Goal: Answer question/provide support

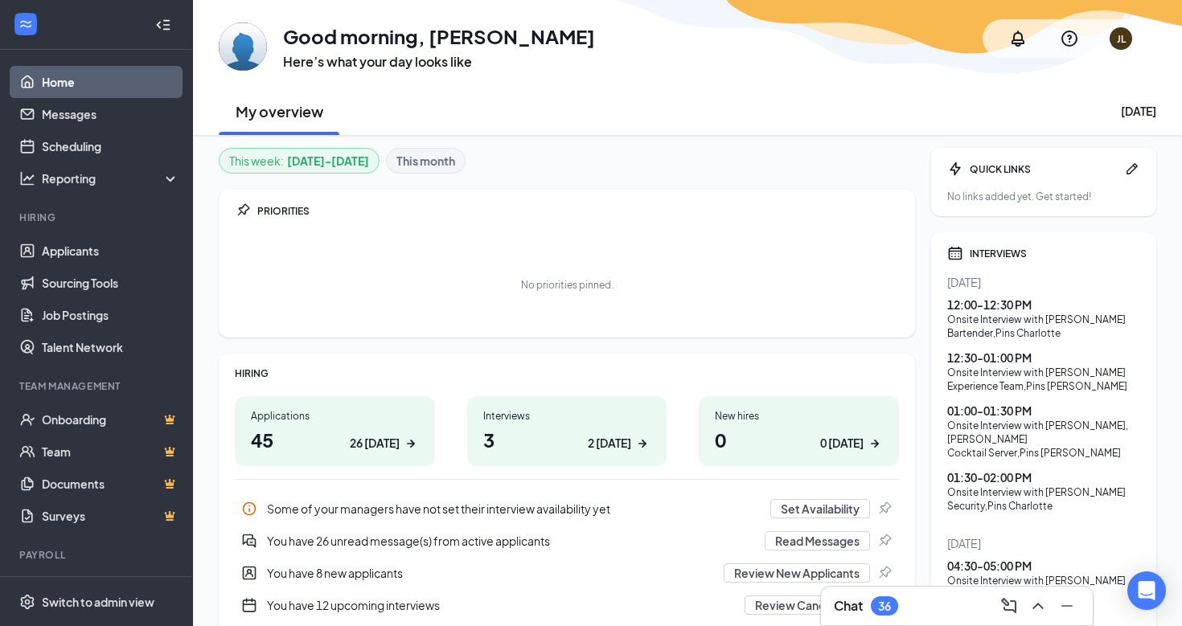
click at [529, 433] on h1 "3 2 [DATE]" at bounding box center [567, 439] width 168 height 27
click at [559, 434] on h1 "3 2 today" at bounding box center [567, 439] width 168 height 27
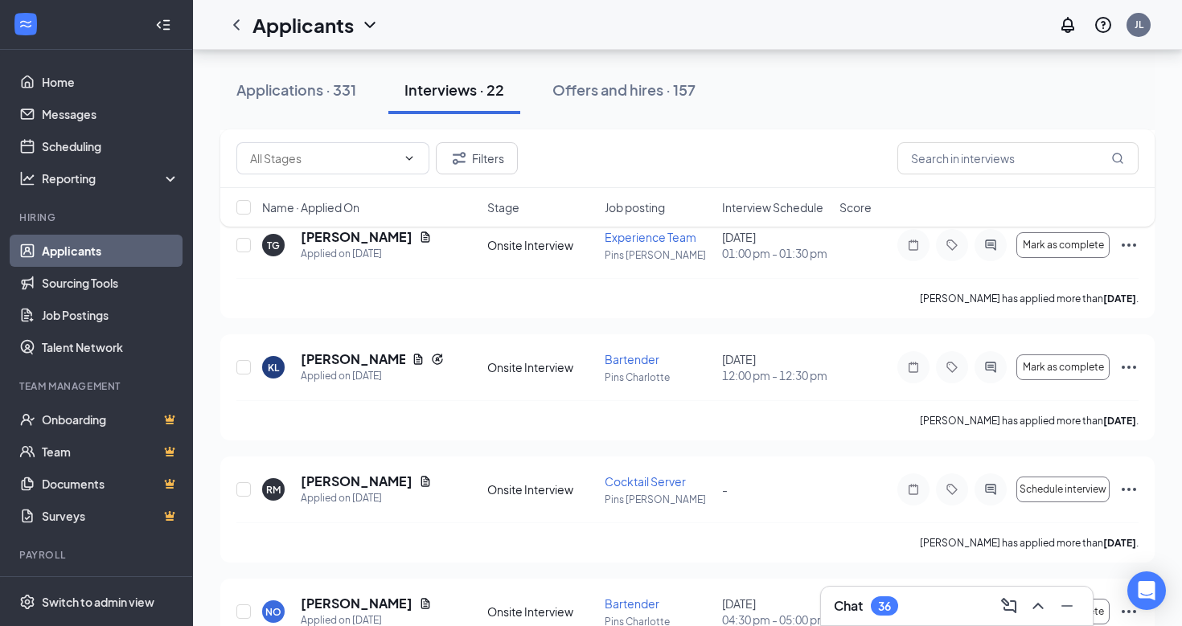
scroll to position [1580, 0]
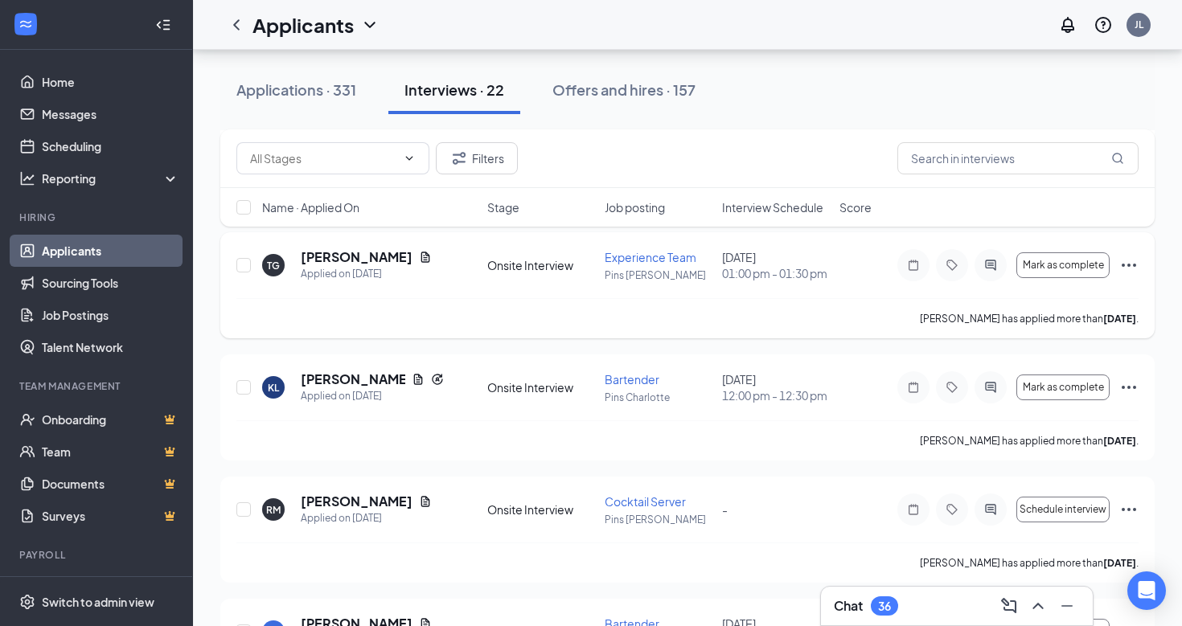
scroll to position [1560, 0]
click at [365, 389] on h5 "Kayla Legault" at bounding box center [353, 380] width 104 height 18
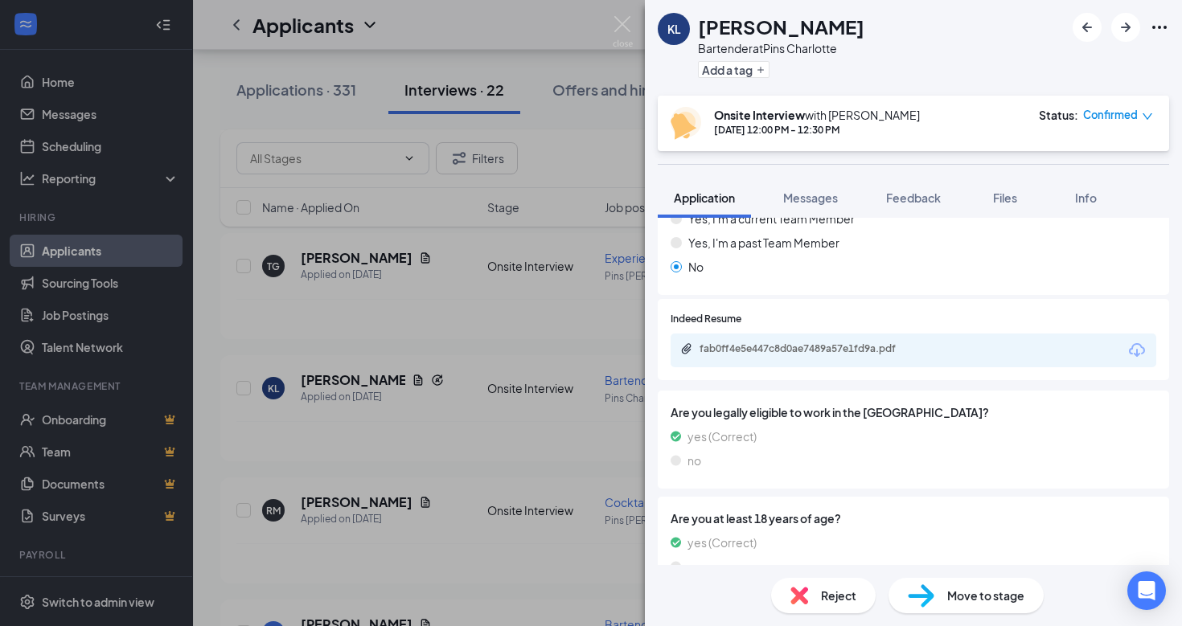
scroll to position [735, 0]
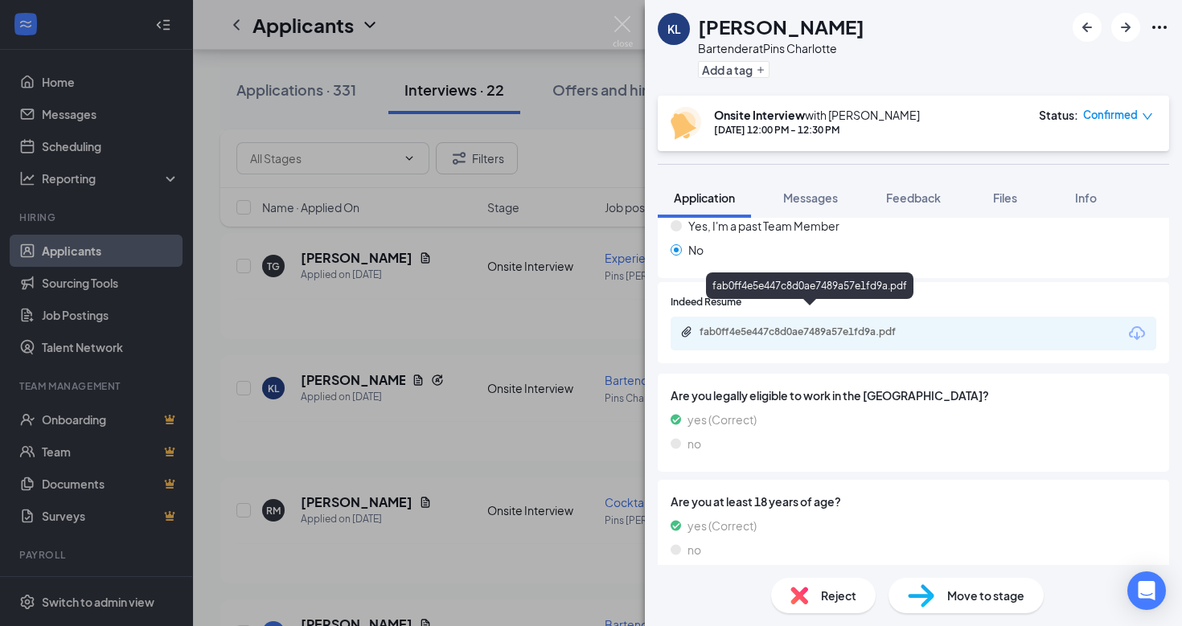
click at [840, 326] on div "fab0ff4e5e447c8d0ae7489a57e1fd9a.pdf" at bounding box center [811, 332] width 225 height 13
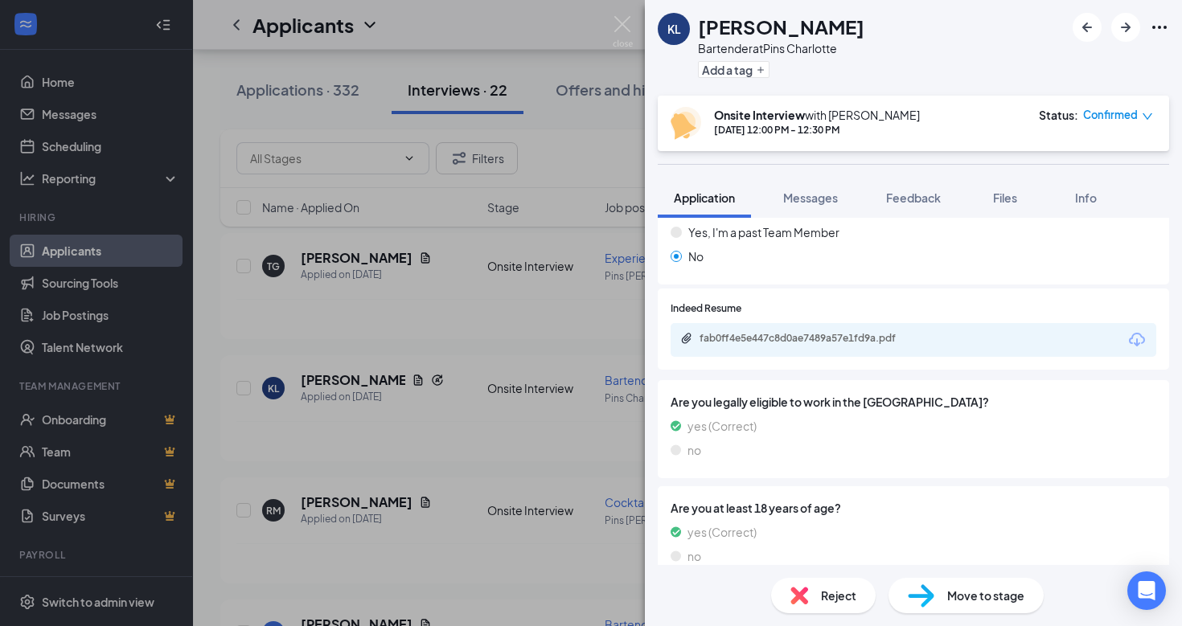
click at [577, 249] on div "KL Kayla Legault Bartender at Pins Charlotte Add a tag Onsite Interview with Je…" at bounding box center [591, 313] width 1182 height 626
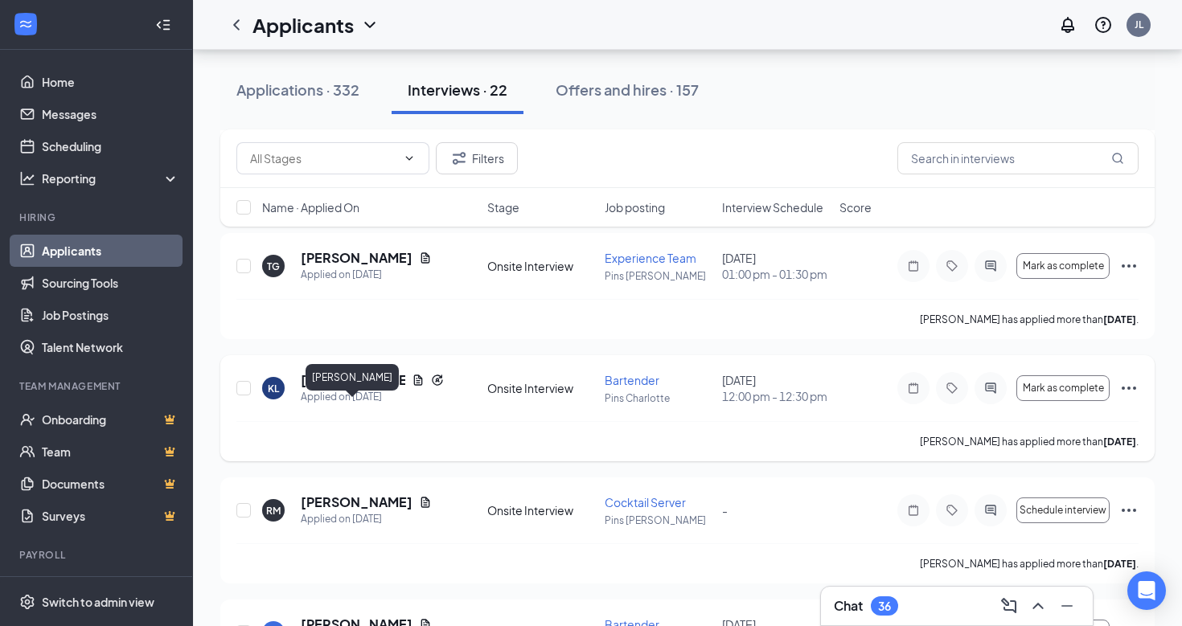
click at [354, 389] on h5 "Kayla Legault" at bounding box center [353, 380] width 104 height 18
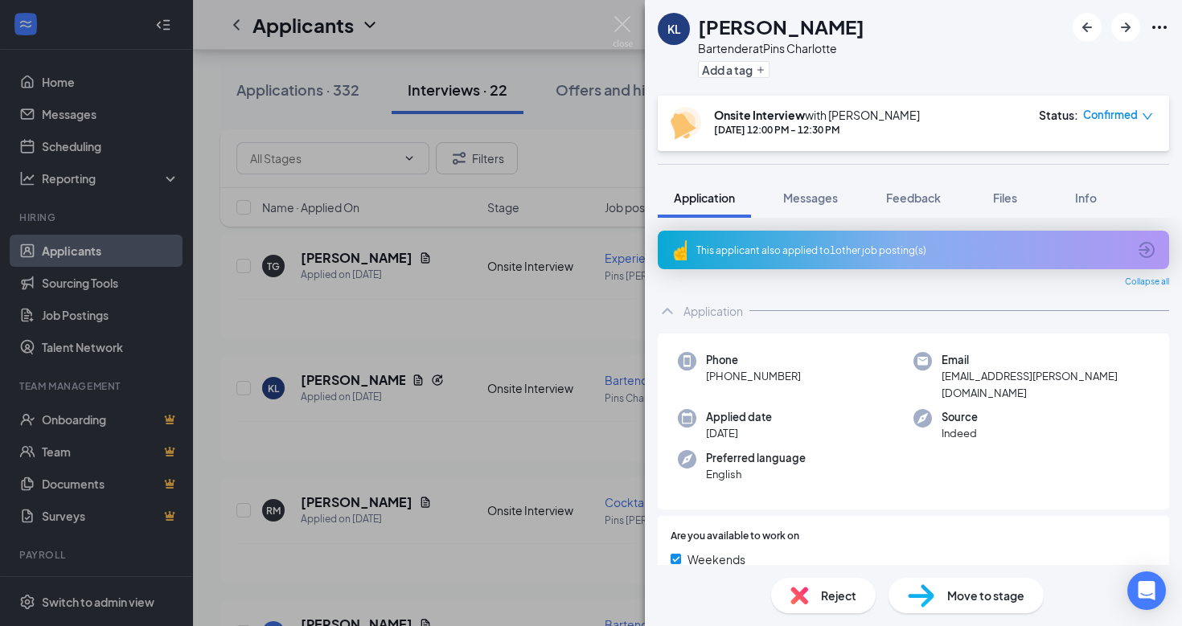
click at [588, 156] on div "KL Kayla Legault Bartender at Pins Charlotte Add a tag Onsite Interview with Je…" at bounding box center [591, 313] width 1182 height 626
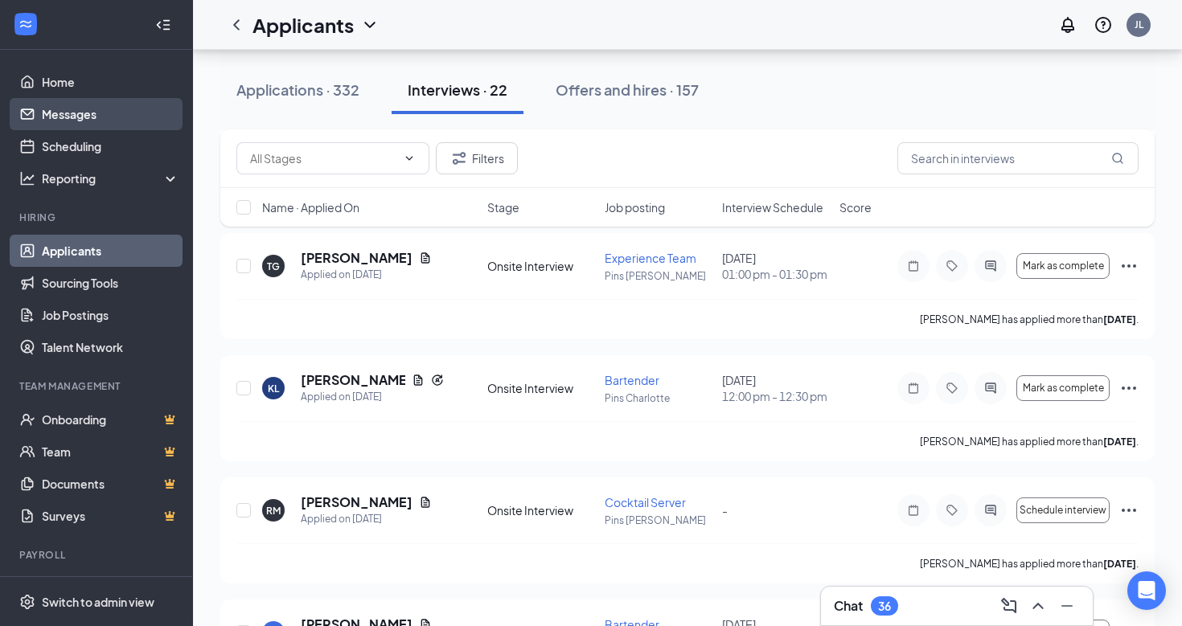
click at [94, 117] on link "Messages" at bounding box center [110, 114] width 137 height 32
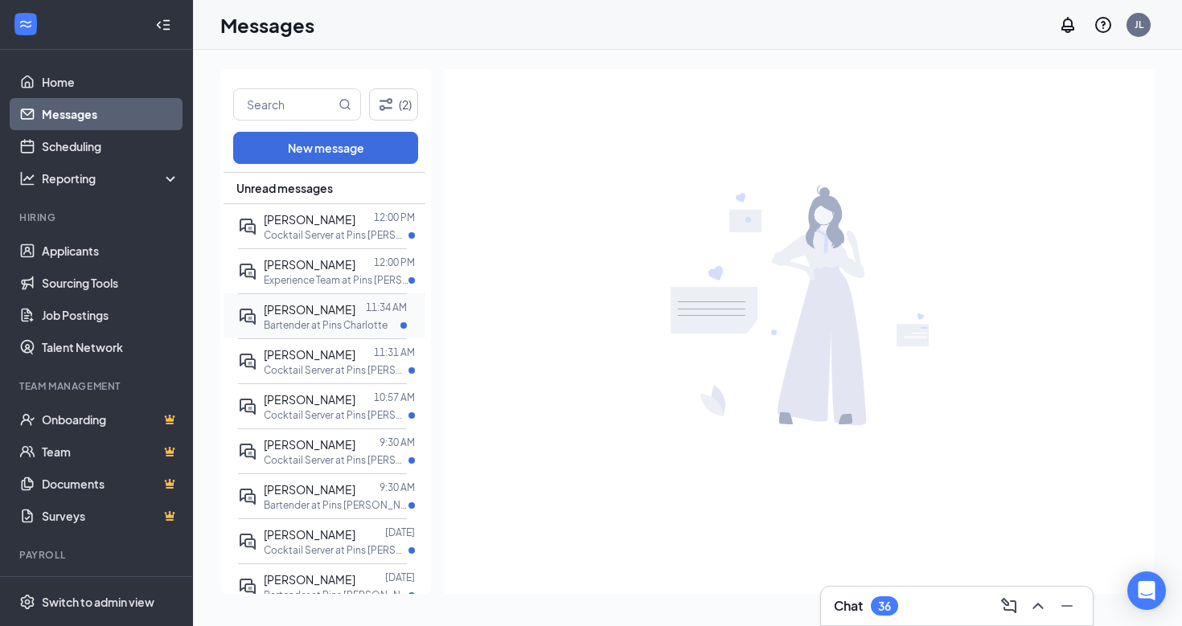
click at [337, 310] on span "LAURA CARLO" at bounding box center [310, 309] width 92 height 14
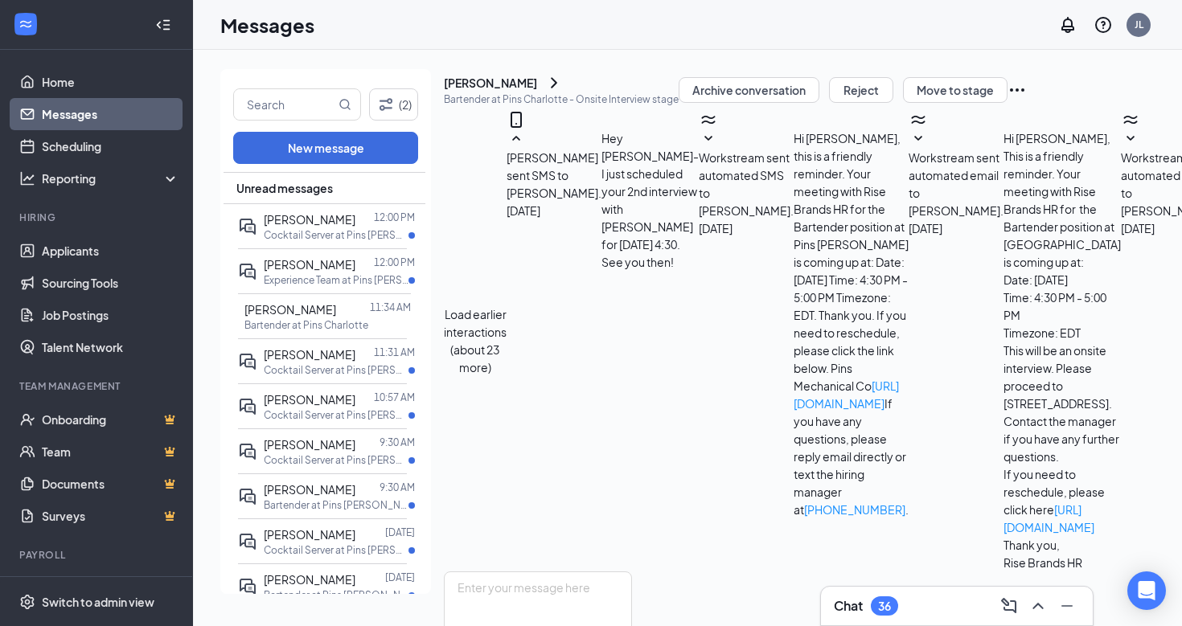
scroll to position [648, 0]
click at [572, 572] on textarea at bounding box center [538, 620] width 188 height 96
click at [537, 91] on div "LAURA CARLO" at bounding box center [490, 83] width 93 height 16
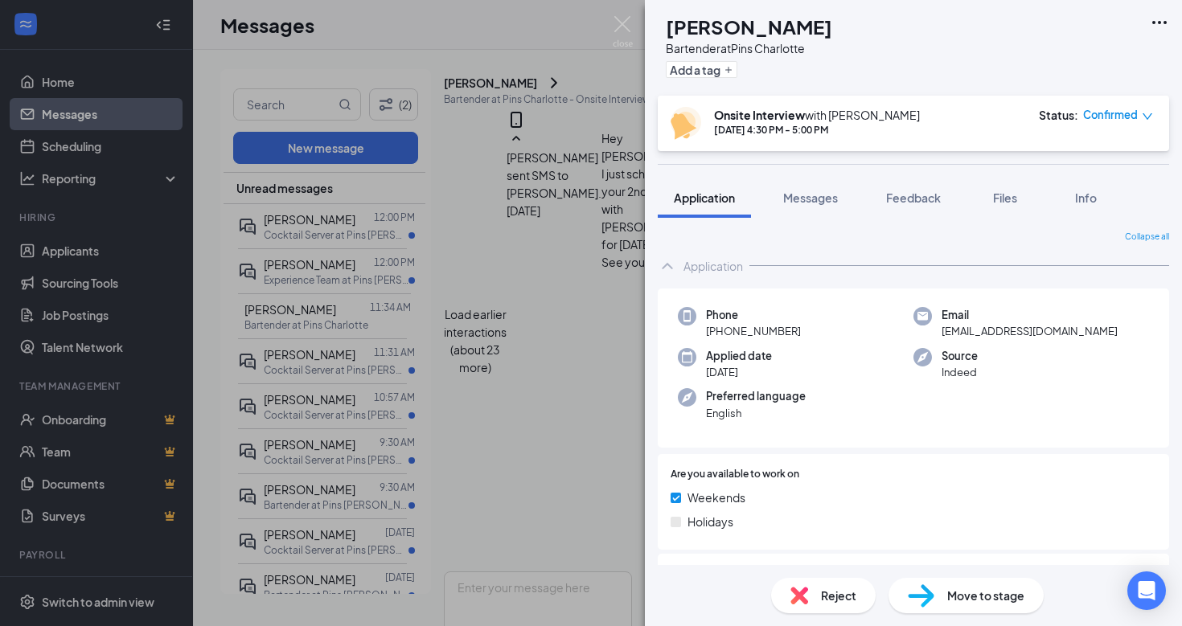
click at [1019, 336] on span "9757q65hxn@privaterelay.appleid.com" at bounding box center [1029, 331] width 176 height 16
copy span "9757q65hxn@privaterelay.appleid.com"
click at [1062, 402] on div "Phone +1 (704) 778-7668 Email 9757q65hxn@privaterelay.appleid.com Applied date …" at bounding box center [913, 369] width 511 height 160
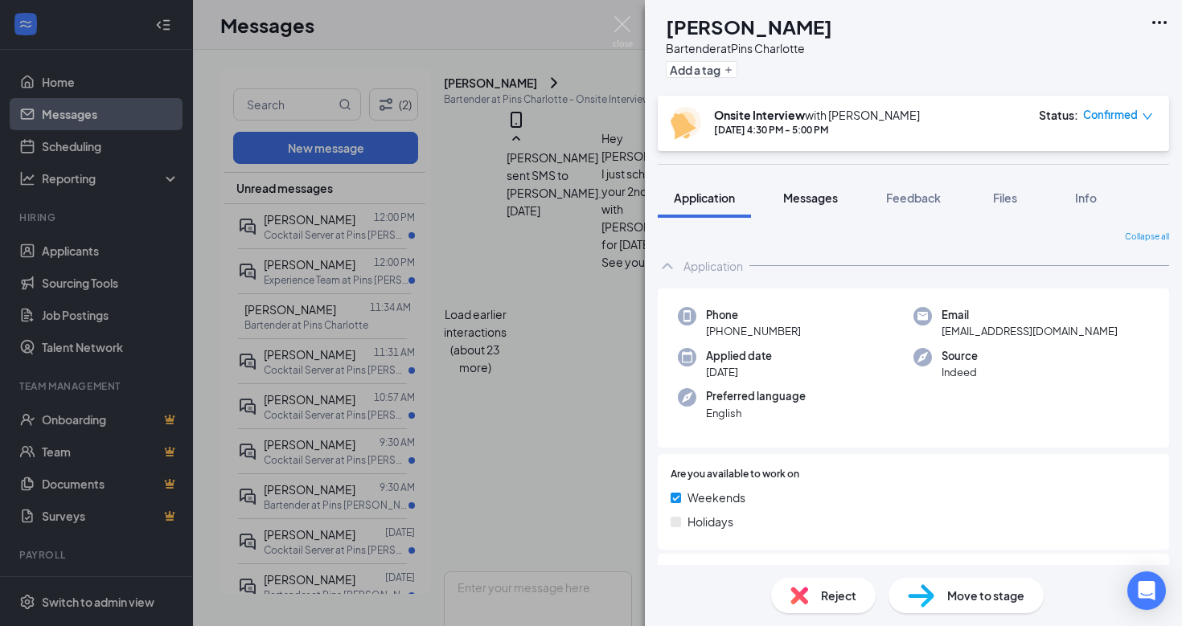
click at [806, 201] on span "Messages" at bounding box center [810, 198] width 55 height 14
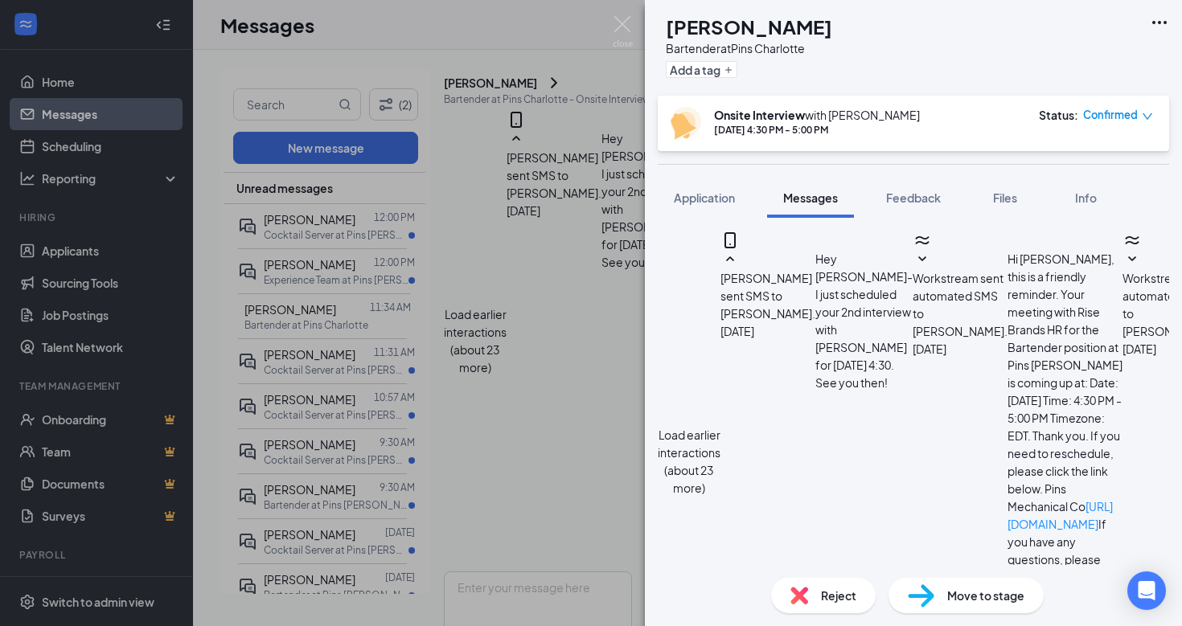
scroll to position [912, 0]
type textarea "W"
type textarea "Let's do 4:30, I'll email over a link."
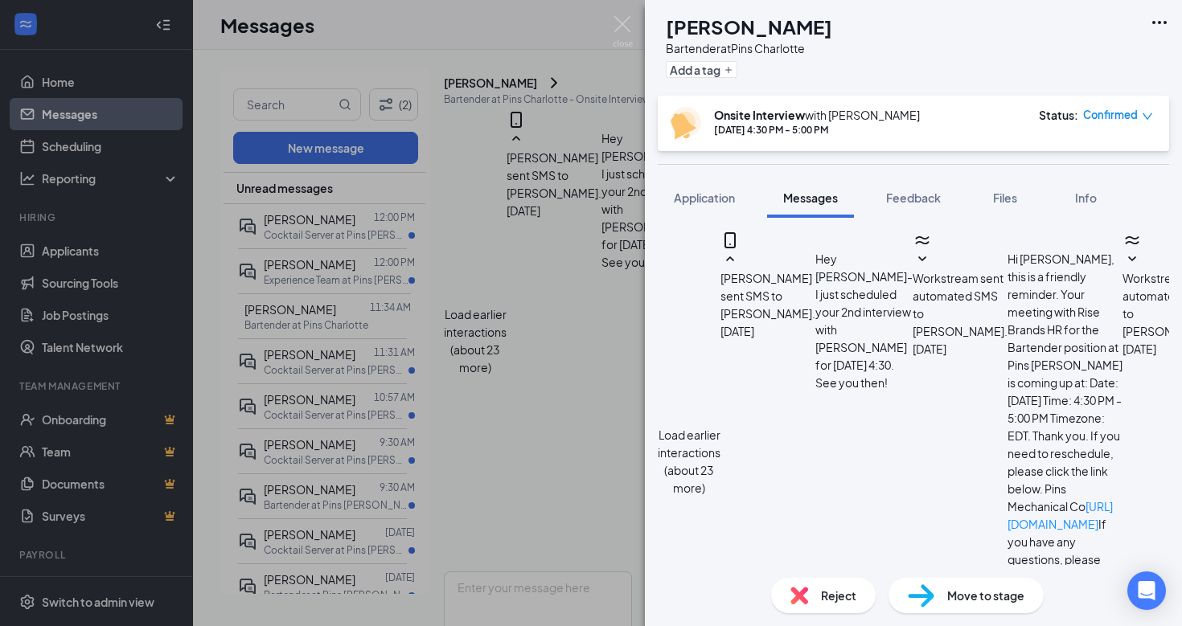
scroll to position [1015, 0]
click at [624, 29] on img at bounding box center [623, 31] width 20 height 31
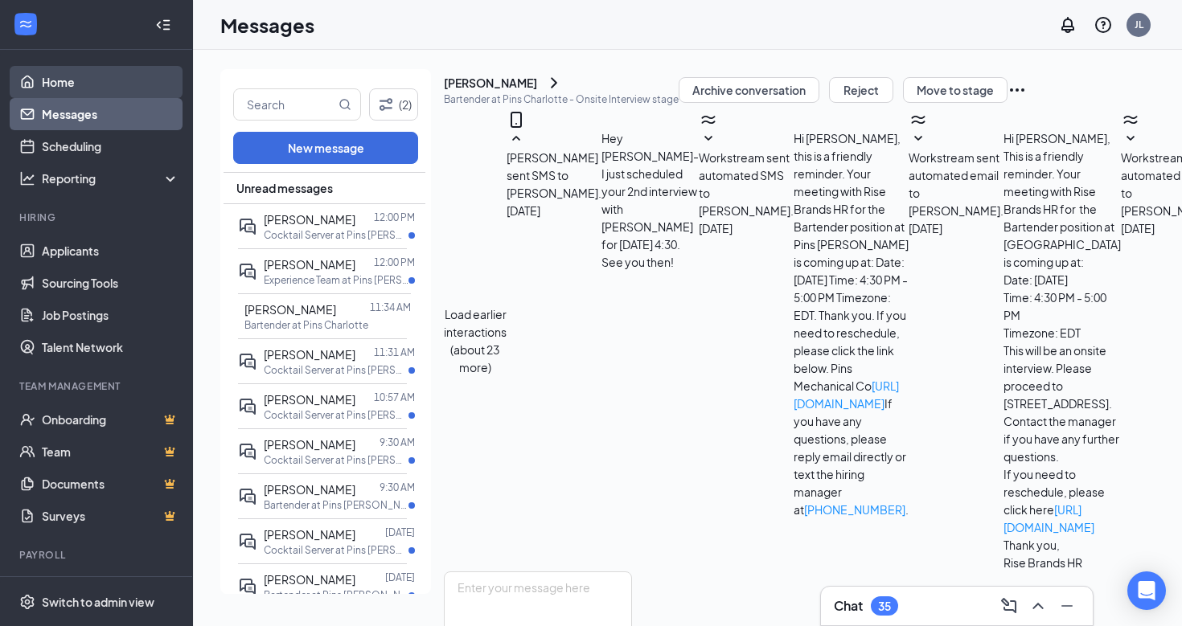
click at [104, 88] on link "Home" at bounding box center [110, 82] width 137 height 32
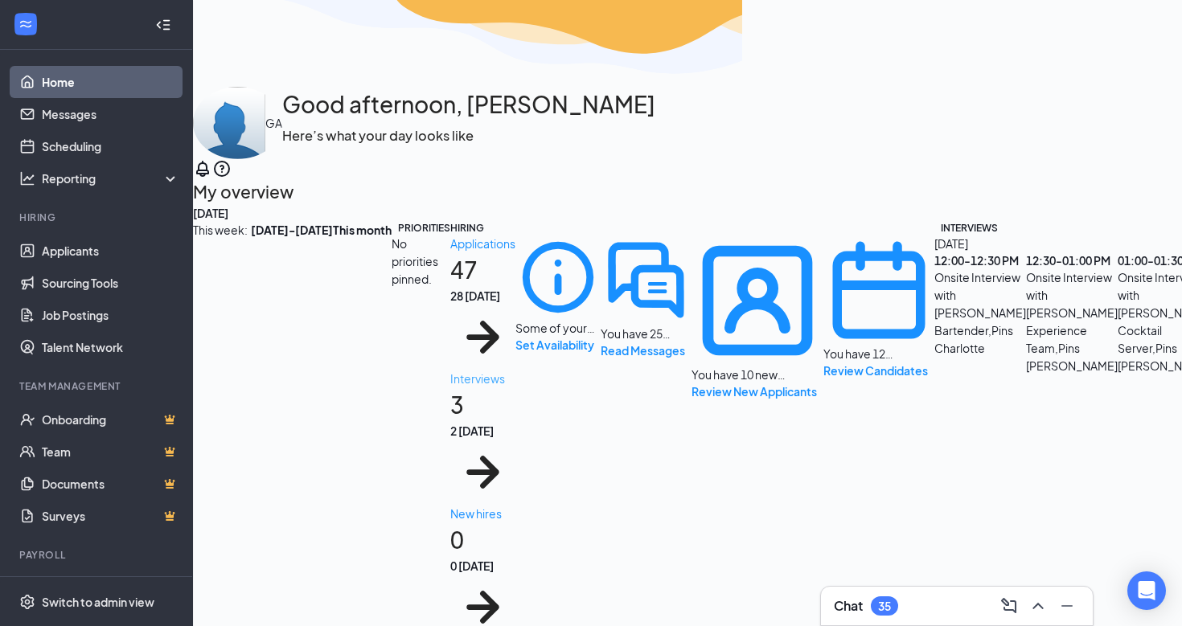
click at [515, 439] on h1 "3 2 today" at bounding box center [482, 445] width 65 height 117
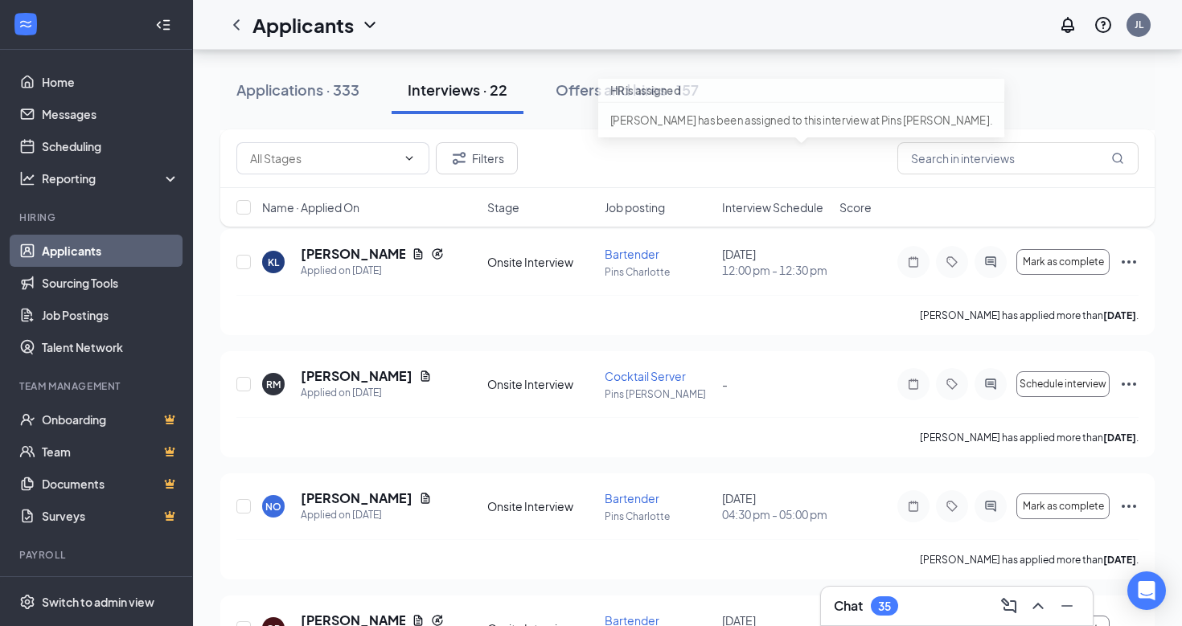
scroll to position [1700, 0]
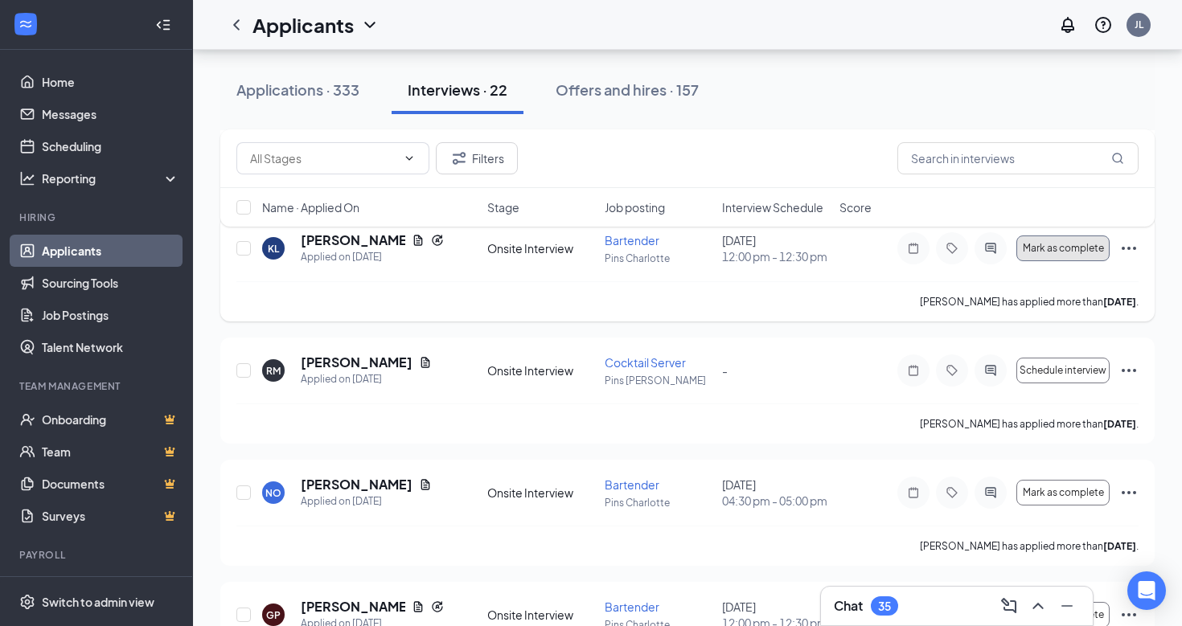
click at [1067, 254] on span "Mark as complete" at bounding box center [1062, 248] width 81 height 11
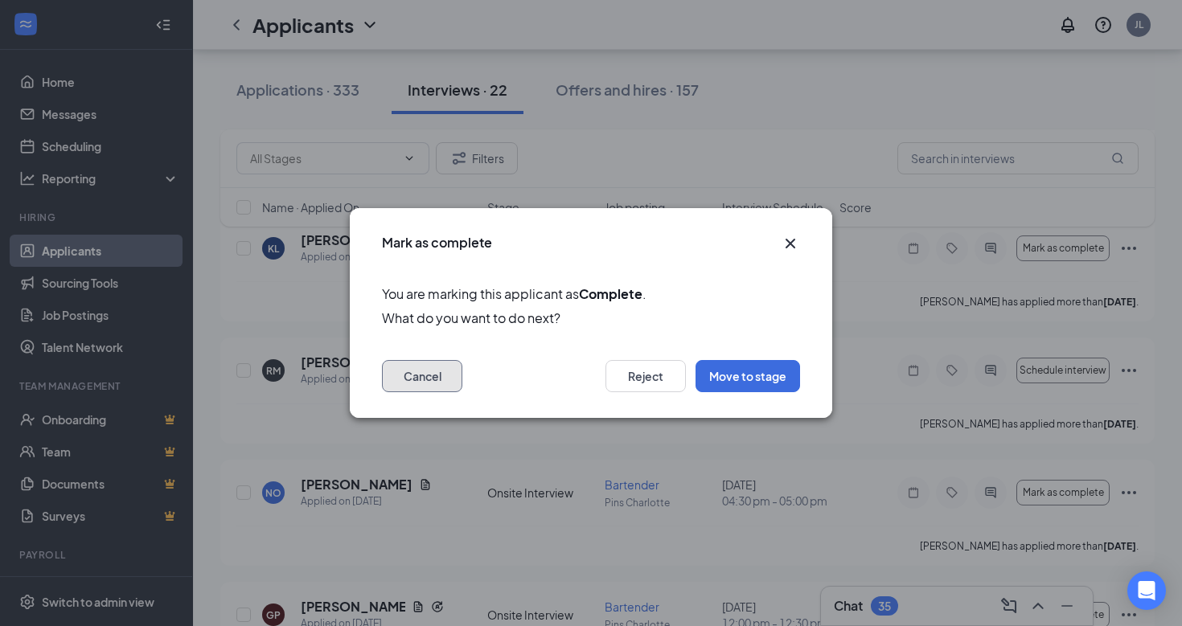
click at [455, 379] on button "Cancel" at bounding box center [422, 376] width 80 height 32
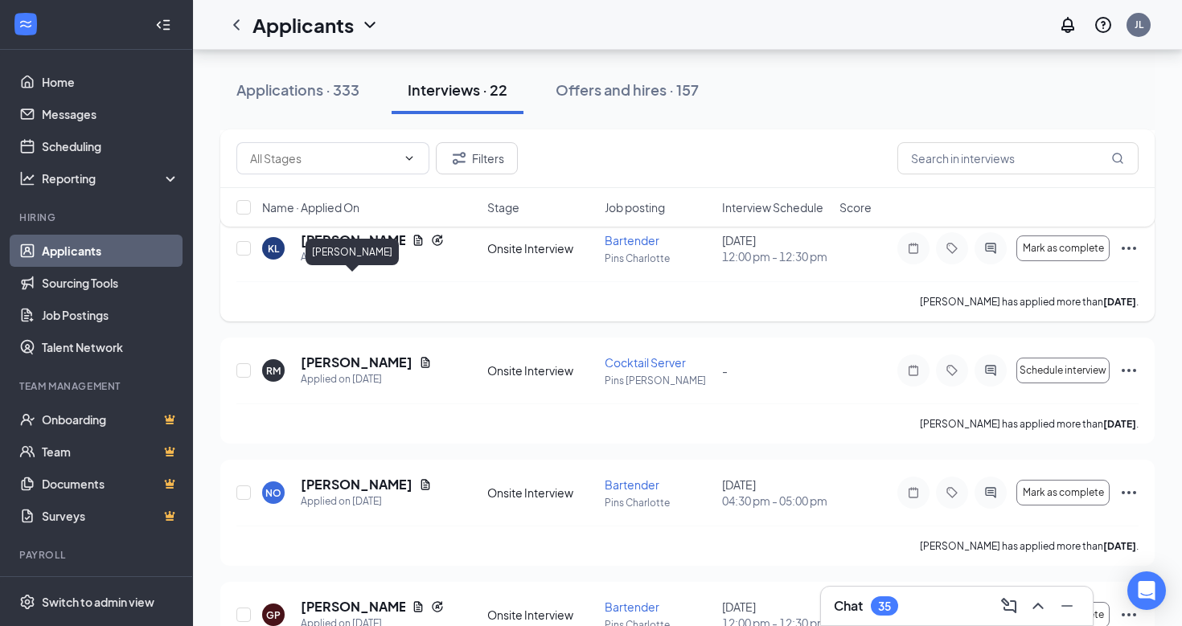
click at [341, 249] on h5 "Kayla Legault" at bounding box center [353, 240] width 104 height 18
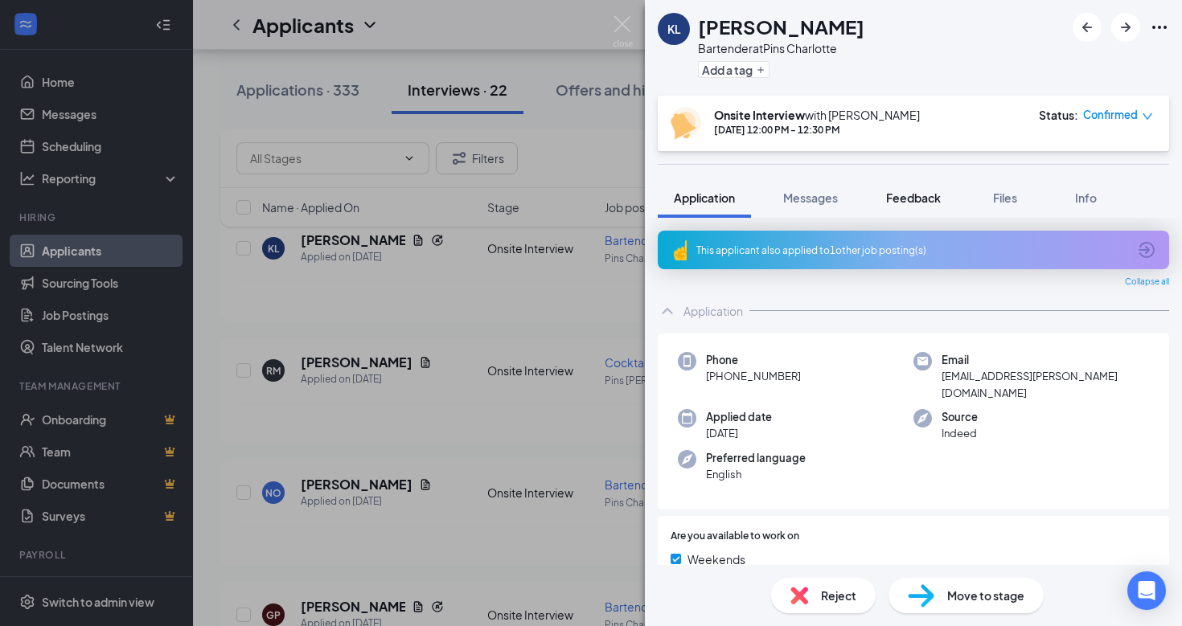
click at [932, 196] on span "Feedback" at bounding box center [913, 198] width 55 height 14
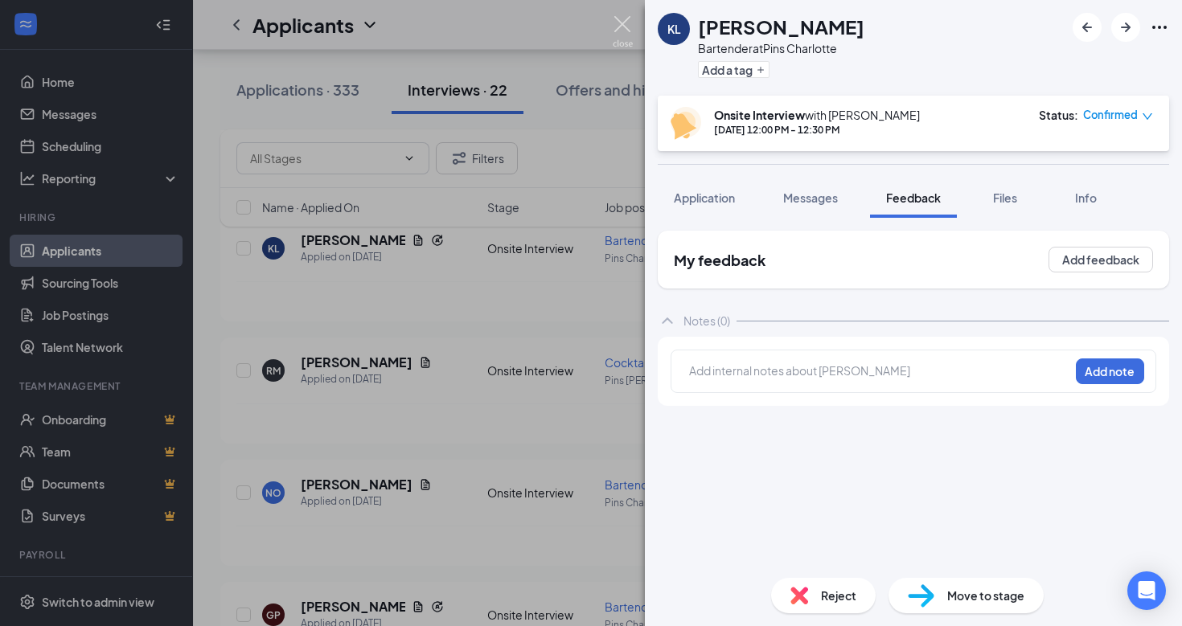
click at [627, 27] on img at bounding box center [623, 31] width 20 height 31
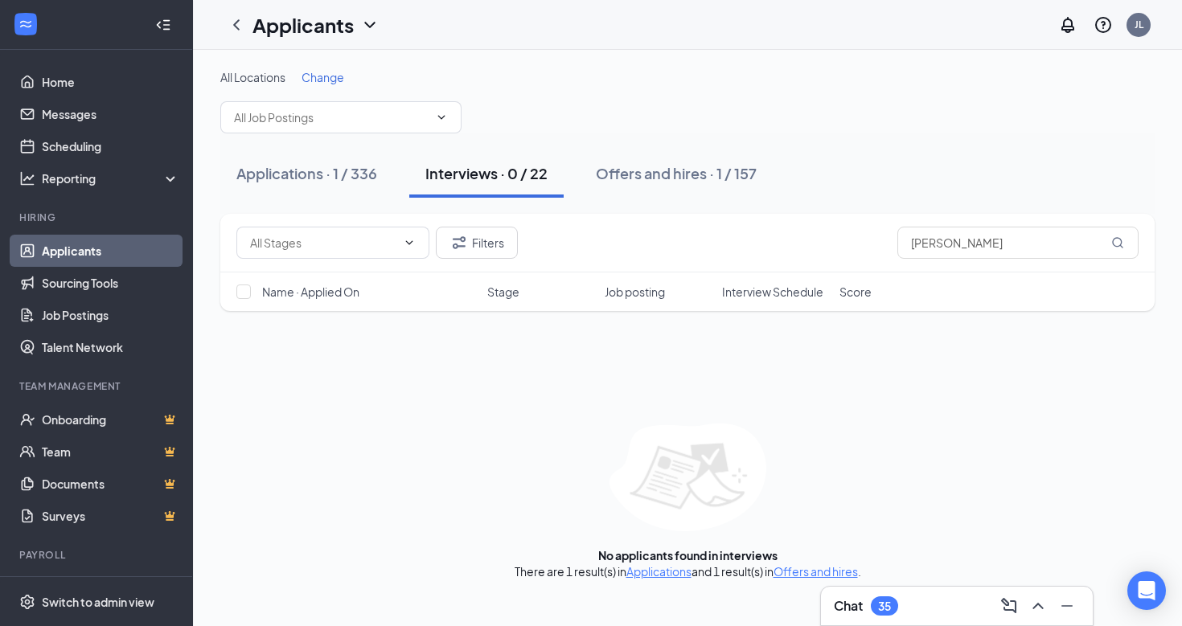
click at [485, 181] on div "Interviews · 0 / 22" at bounding box center [486, 173] width 122 height 20
drag, startPoint x: 994, startPoint y: 245, endPoint x: 911, endPoint y: 245, distance: 83.6
click at [911, 245] on input "[PERSON_NAME]" at bounding box center [1017, 243] width 241 height 32
type input "s"
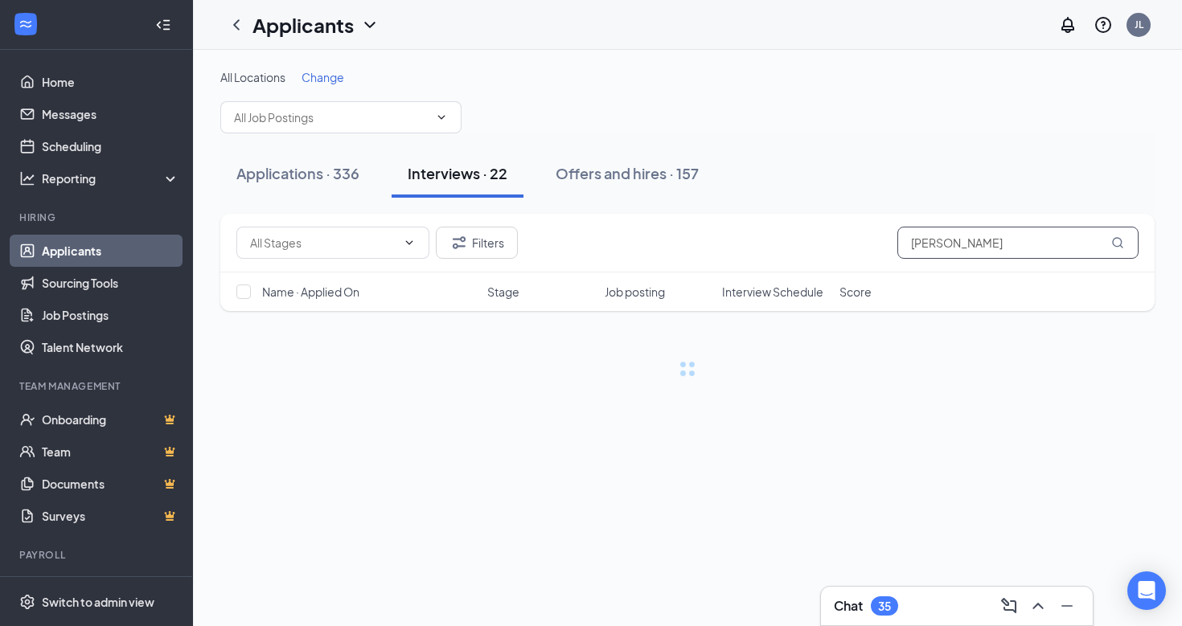
type input "[PERSON_NAME]"
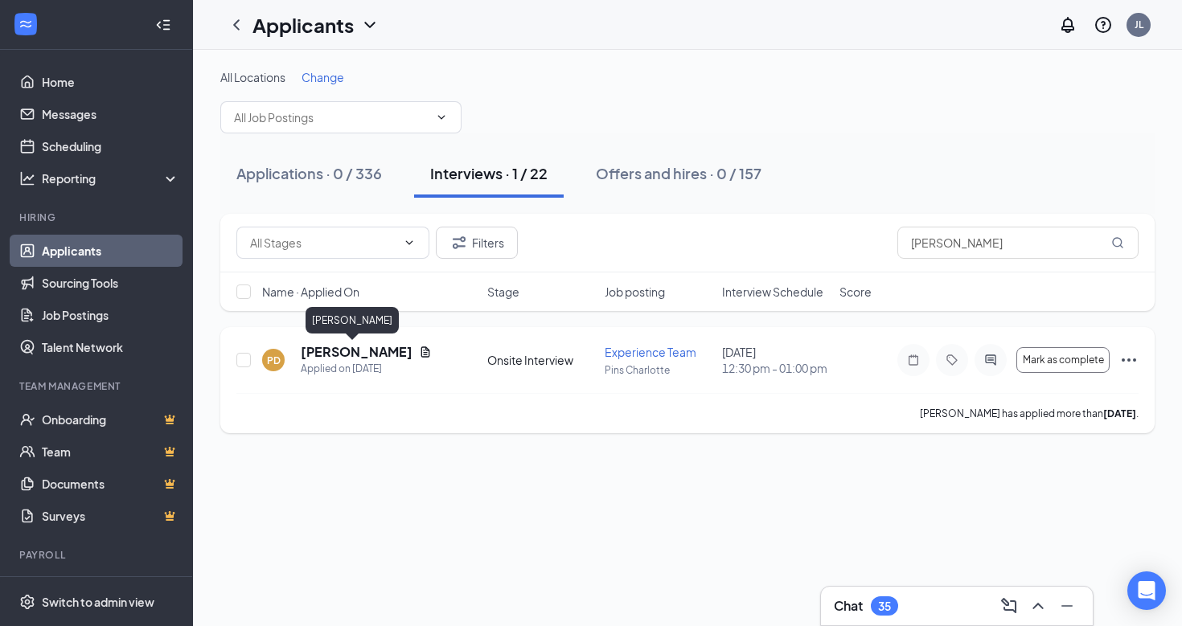
click at [352, 353] on h5 "[PERSON_NAME]" at bounding box center [357, 352] width 112 height 18
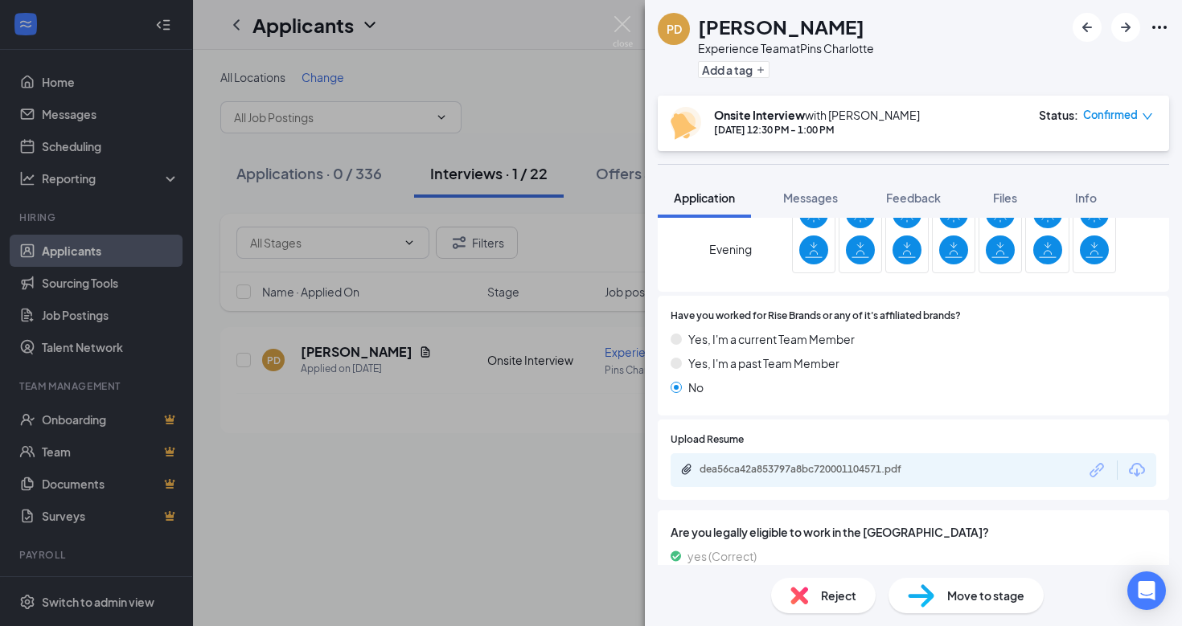
scroll to position [590, 0]
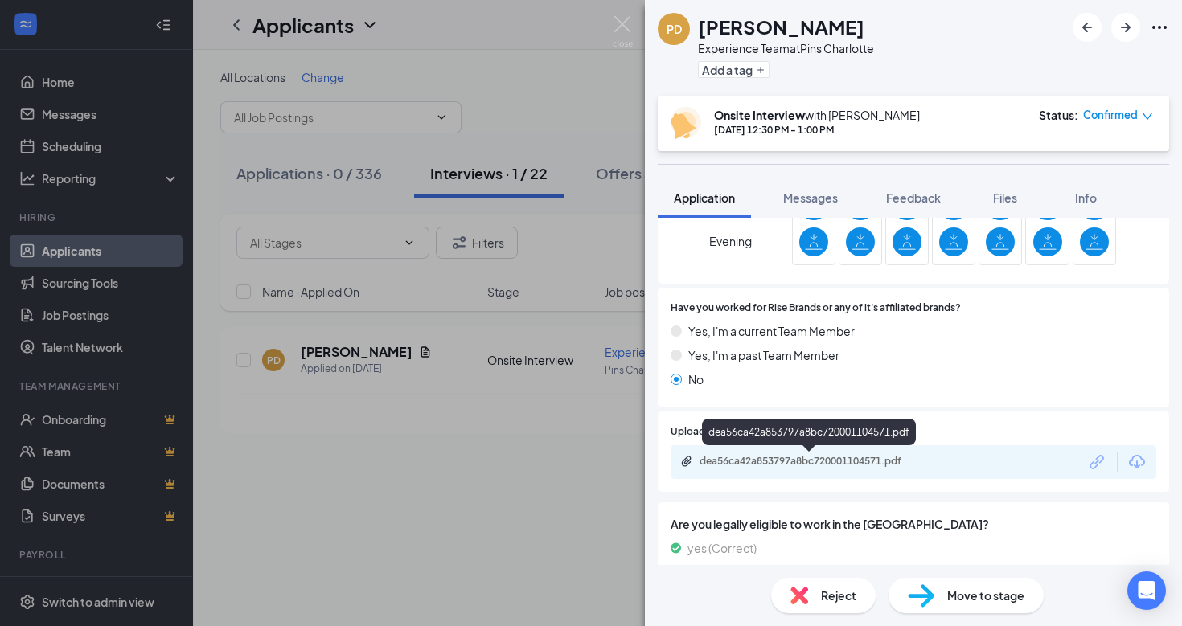
click at [865, 468] on div "dea56ca42a853797a8bc720001104571.pdf" at bounding box center [810, 462] width 260 height 15
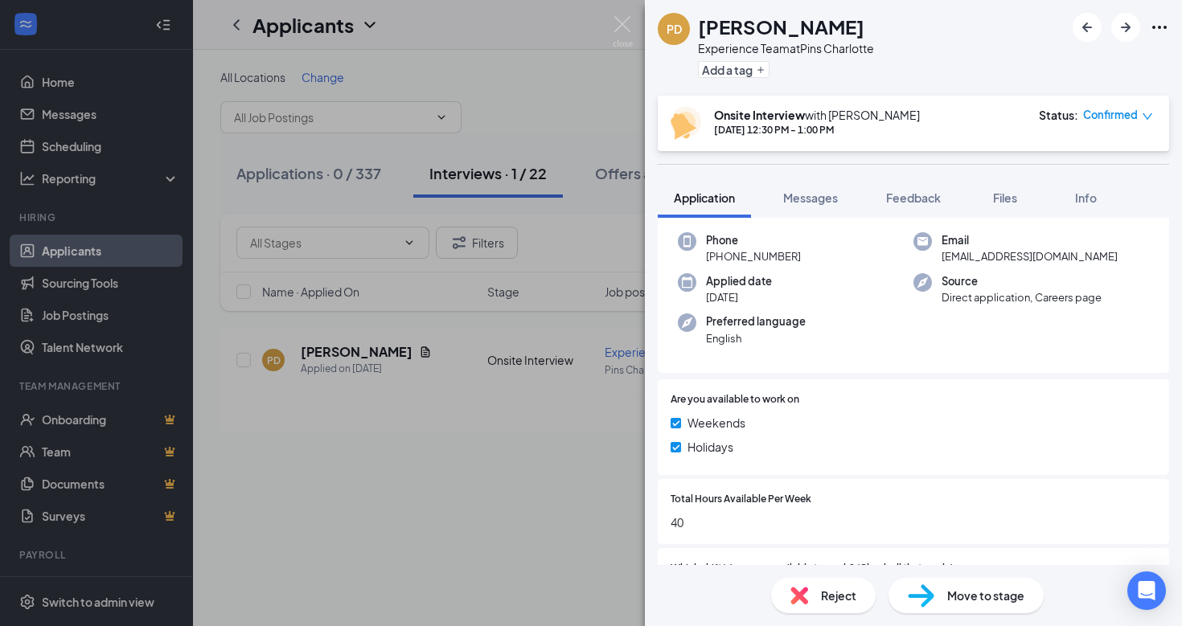
scroll to position [122, 0]
click at [583, 463] on div "PD [PERSON_NAME] Experience Team at Pins Charlotte Add a tag Onsite Interview w…" at bounding box center [591, 313] width 1182 height 626
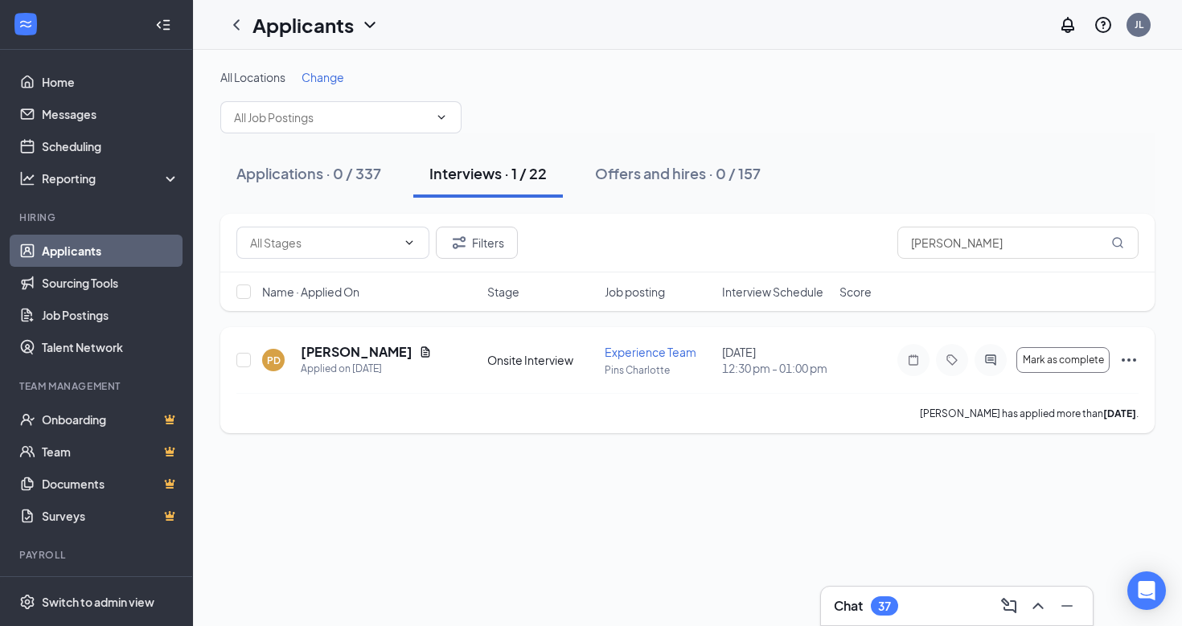
click at [353, 351] on h5 "[PERSON_NAME]" at bounding box center [357, 352] width 112 height 18
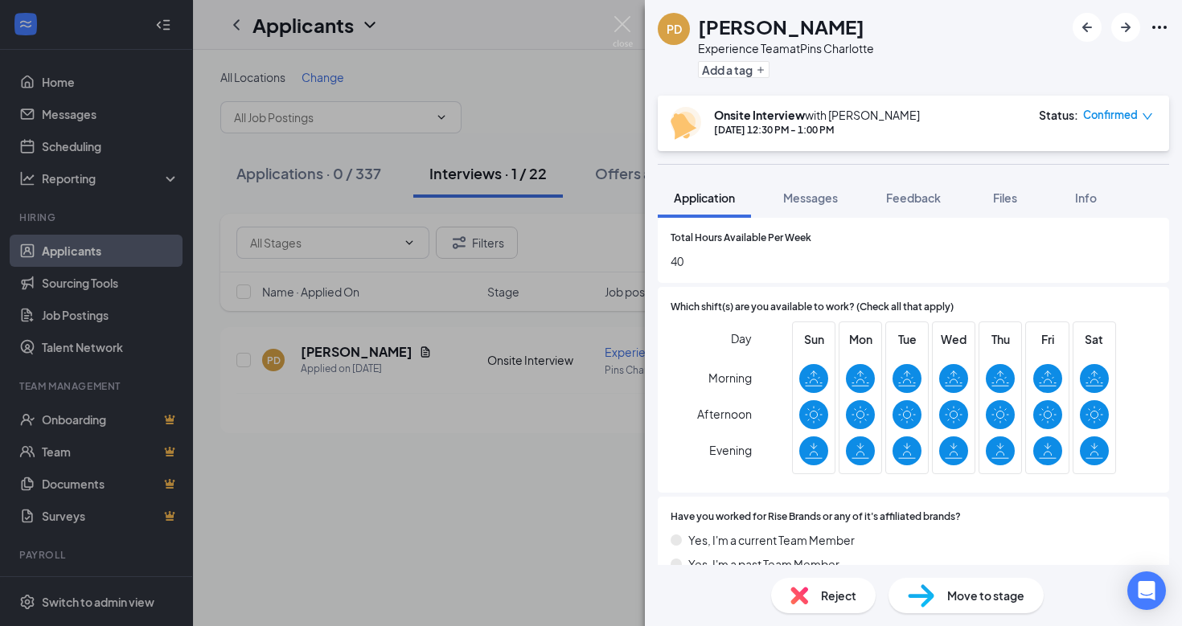
scroll to position [376, 0]
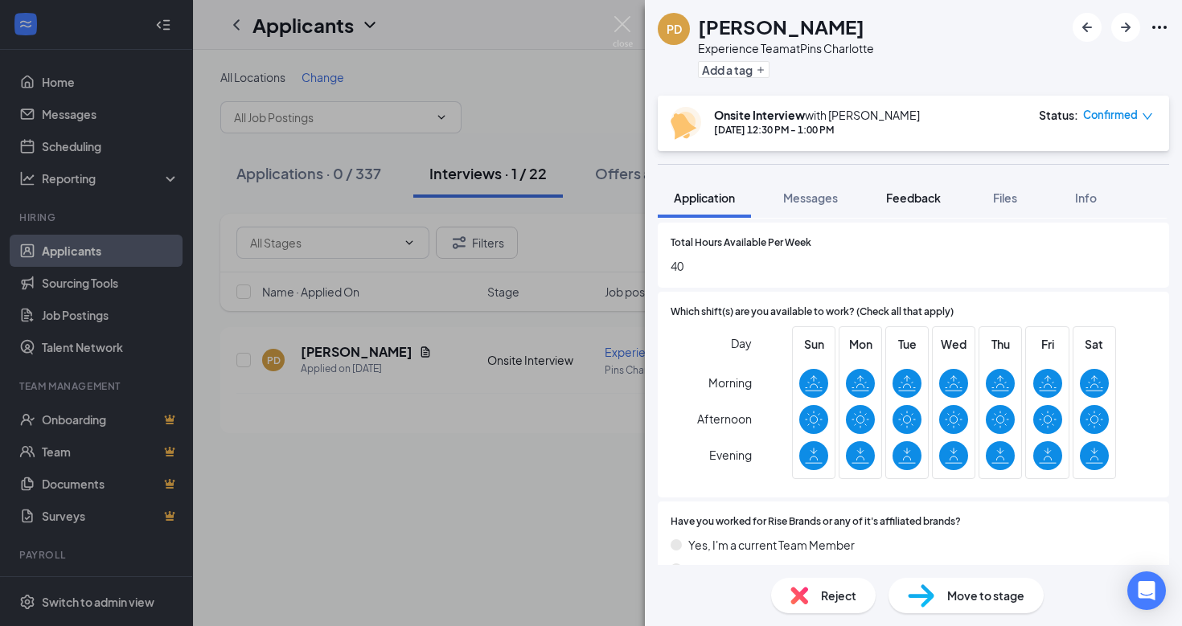
click at [891, 202] on span "Feedback" at bounding box center [913, 198] width 55 height 14
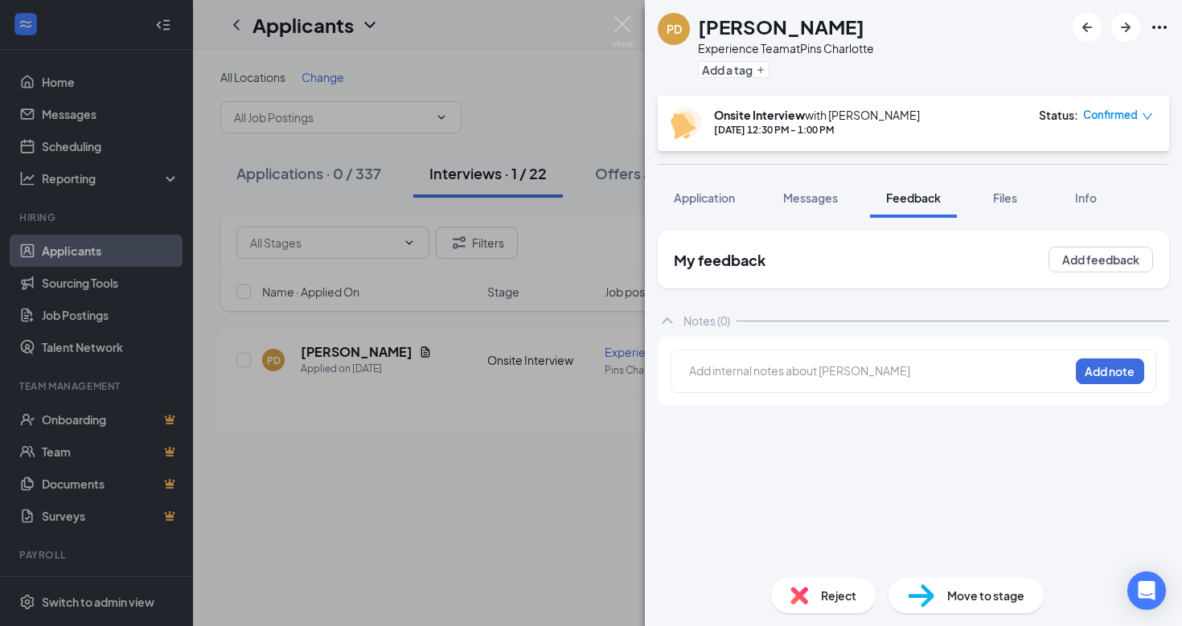
click at [818, 378] on div at bounding box center [879, 371] width 379 height 17
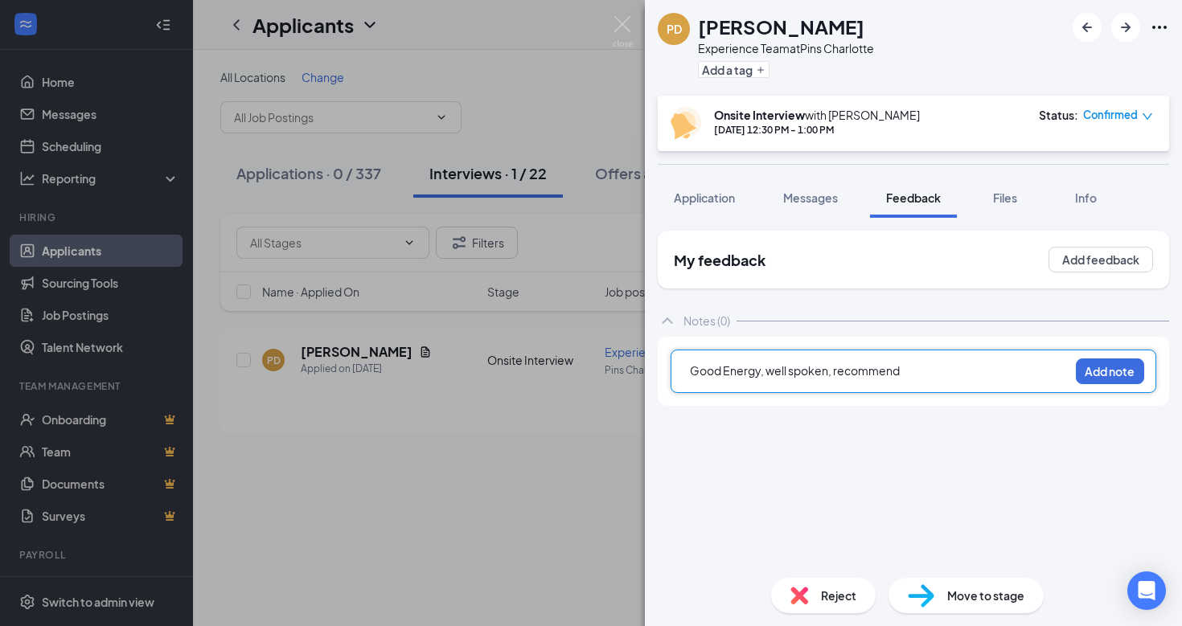
click at [837, 459] on div "My feedback Add feedback Notes (0) Good Energy, well spoken, recommend Add note" at bounding box center [913, 398] width 511 height 334
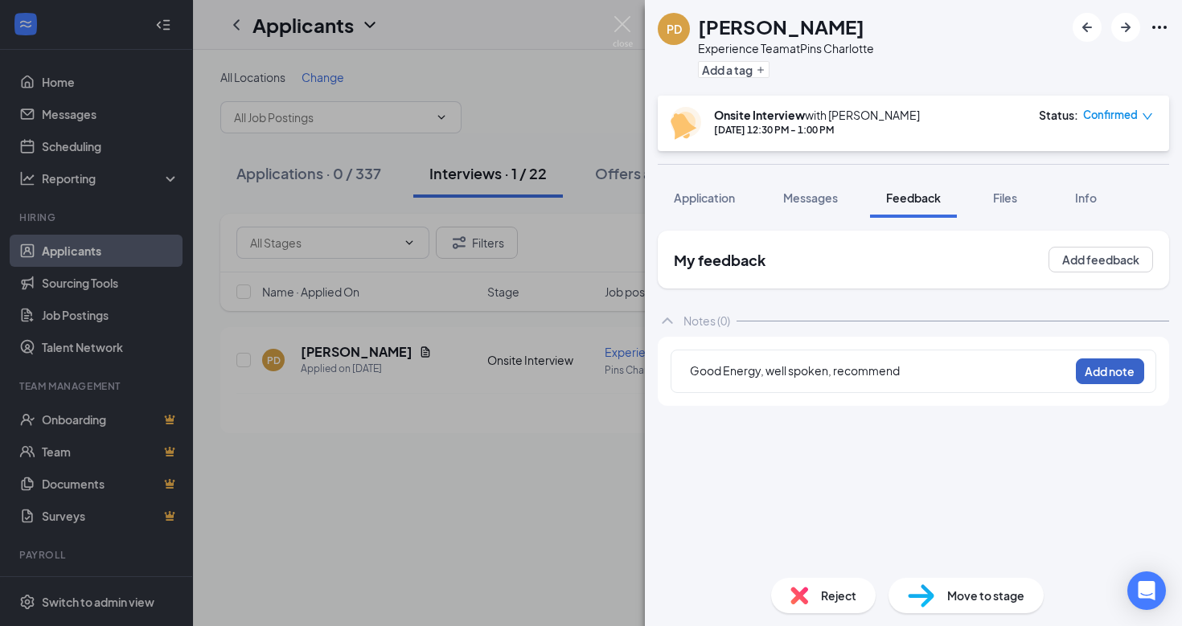
click at [1101, 371] on button "Add note" at bounding box center [1109, 371] width 68 height 26
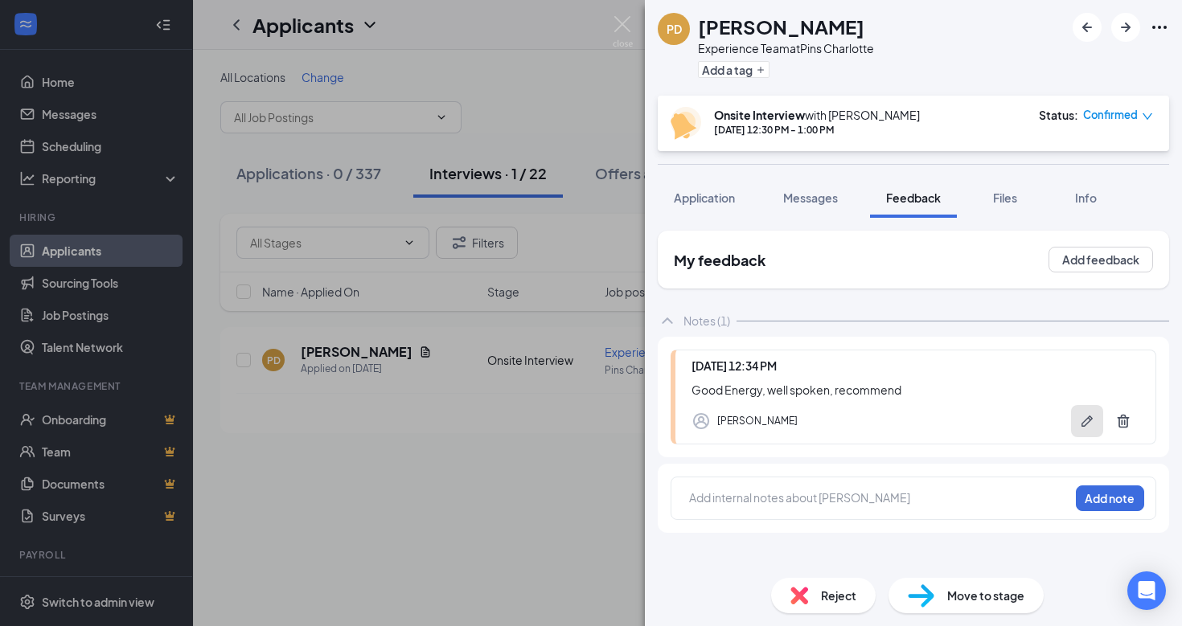
click at [1084, 426] on icon "Pen" at bounding box center [1086, 421] width 11 height 11
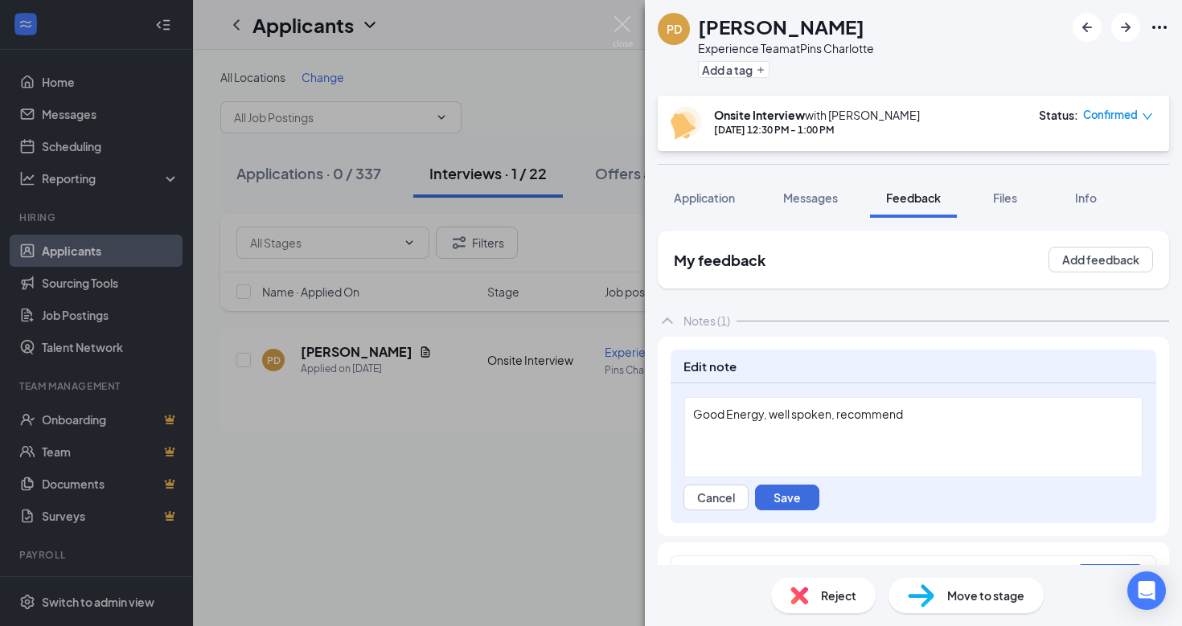
click at [922, 415] on div "Good Energy, well spoken, recommend" at bounding box center [913, 414] width 440 height 17
click at [789, 502] on button "Save" at bounding box center [787, 498] width 64 height 26
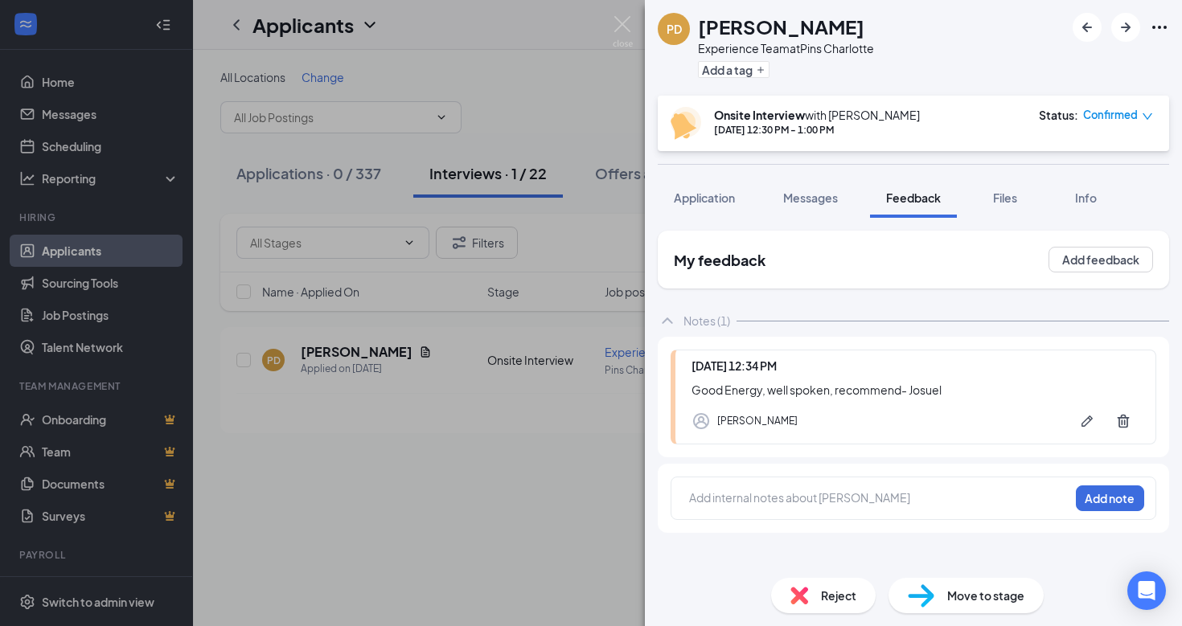
click at [524, 455] on div "PD [PERSON_NAME] Experience Team at Pins Charlotte Add a tag Onsite Interview w…" at bounding box center [591, 313] width 1182 height 626
